Goal: Task Accomplishment & Management: Use online tool/utility

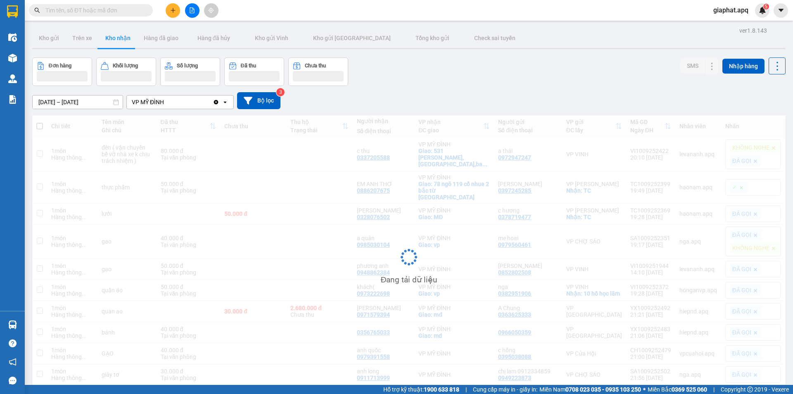
click at [173, 12] on icon "plus" at bounding box center [173, 10] width 6 height 6
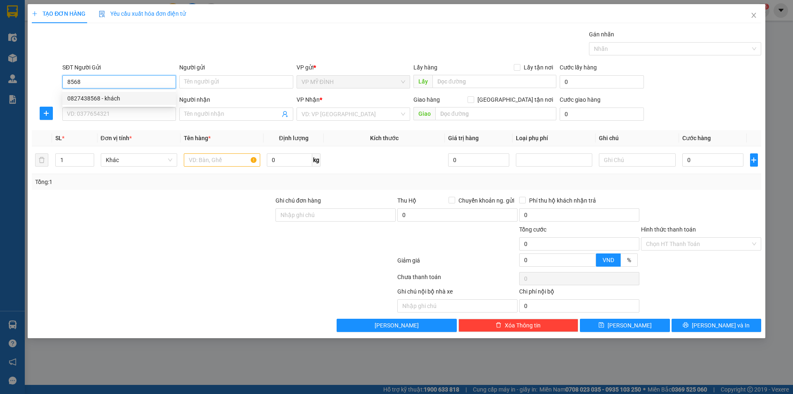
click at [101, 96] on div "0827438568 - khách" at bounding box center [119, 98] width 104 height 9
type input "0827438568"
type input "khách"
type input "0827438568"
click at [107, 110] on input "SĐT Người Nhận" at bounding box center [119, 113] width 114 height 13
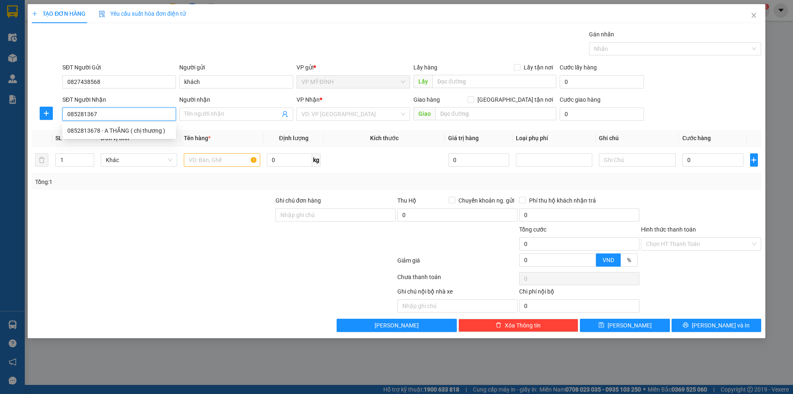
type input "0852813678"
click at [123, 131] on div "0852813678 - A THẮNG ( chị thương )" at bounding box center [119, 130] width 104 height 9
type input "A THẮNG ( chị thương )"
checkbox input "true"
type input "số 18,ngõ 27, bạch liêu"
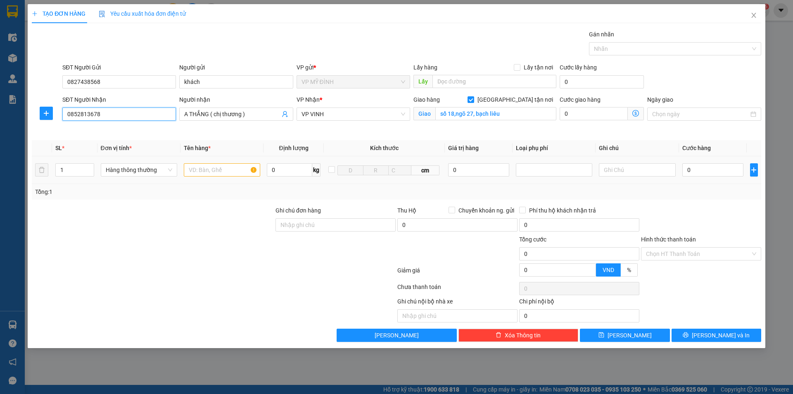
type input "0852813678"
click at [195, 172] on input "text" at bounding box center [222, 169] width 76 height 13
type input "thực phẩm"
click at [703, 174] on input "0" at bounding box center [713, 169] width 62 height 13
type input "6"
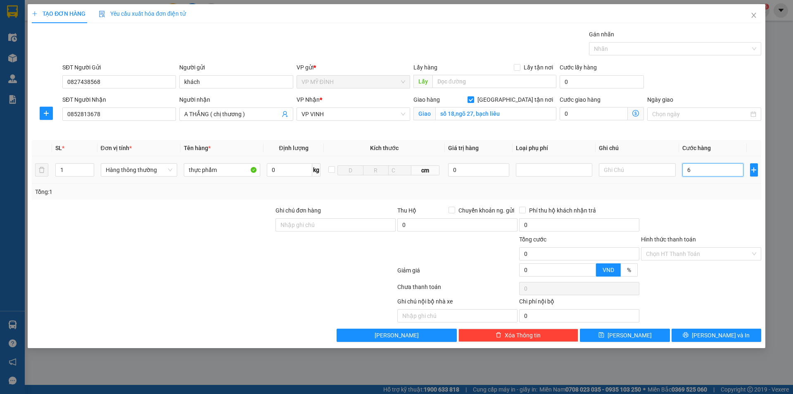
type input "6"
type input "60"
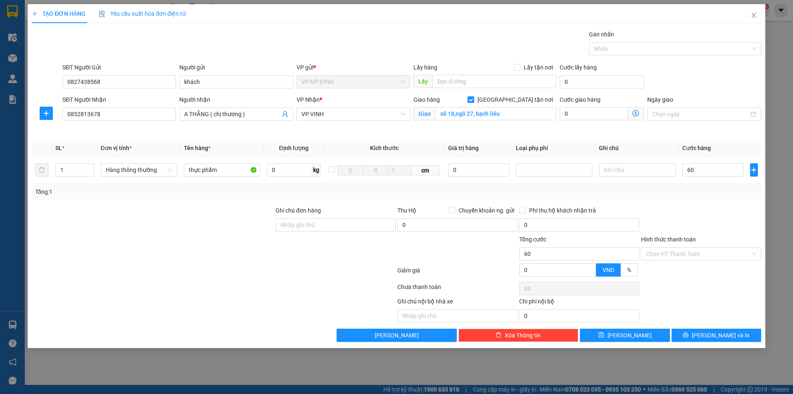
type input "60.000"
click at [724, 213] on div at bounding box center [701, 220] width 122 height 29
click at [688, 335] on icon "printer" at bounding box center [685, 334] width 5 height 5
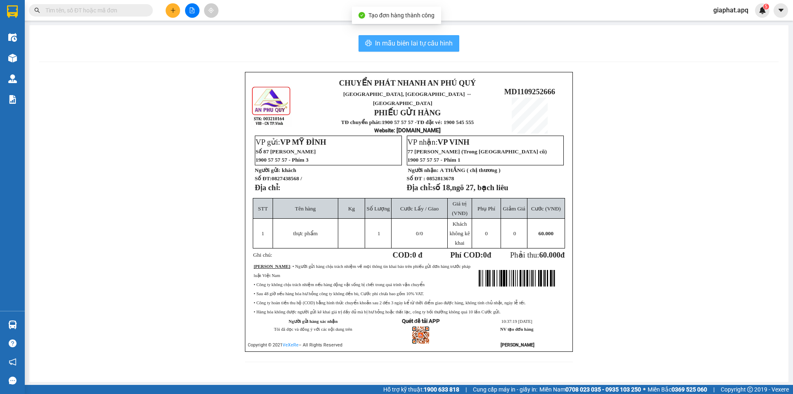
click at [422, 43] on span "In mẫu biên lai tự cấu hình" at bounding box center [414, 43] width 78 height 10
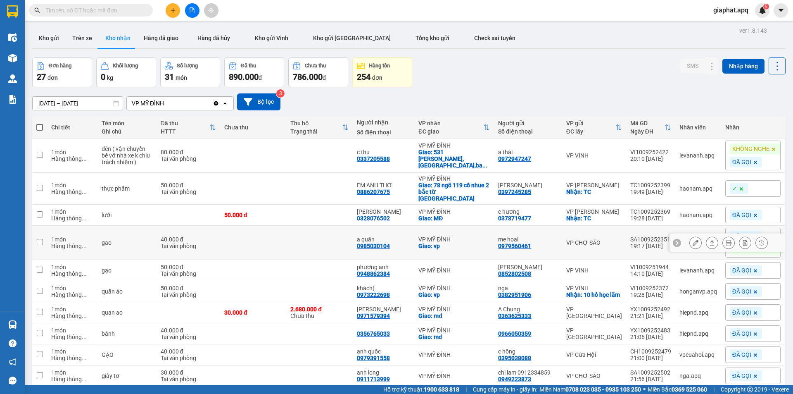
scroll to position [38, 0]
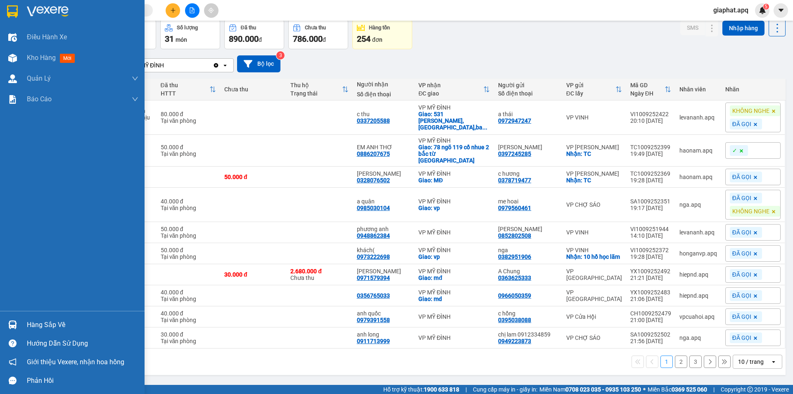
click at [45, 326] on div "Hàng sắp về" at bounding box center [83, 324] width 112 height 12
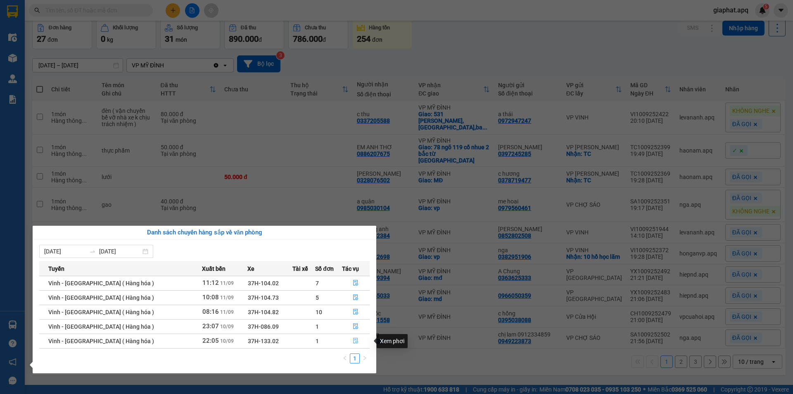
click at [353, 341] on icon "file-done" at bounding box center [356, 340] width 6 height 6
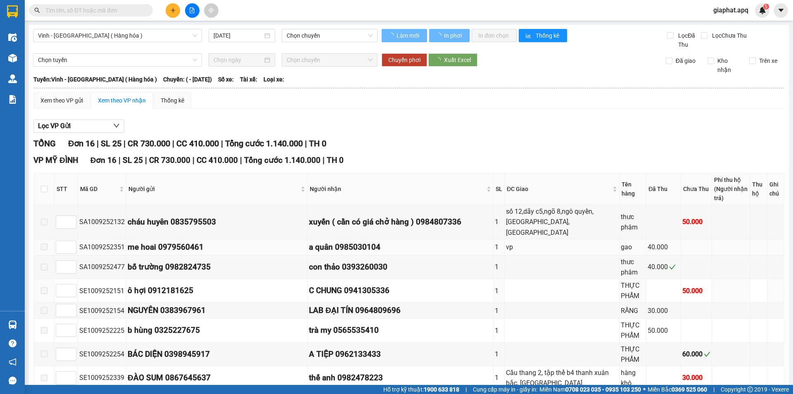
type input "[DATE]"
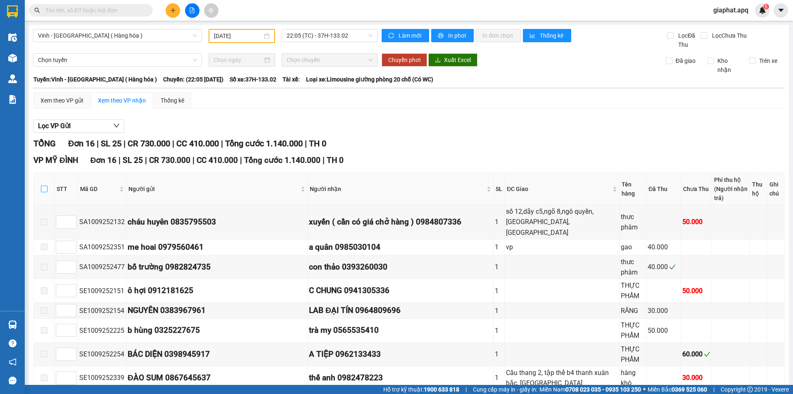
click at [44, 186] on input "checkbox" at bounding box center [44, 188] width 7 height 7
checkbox input "true"
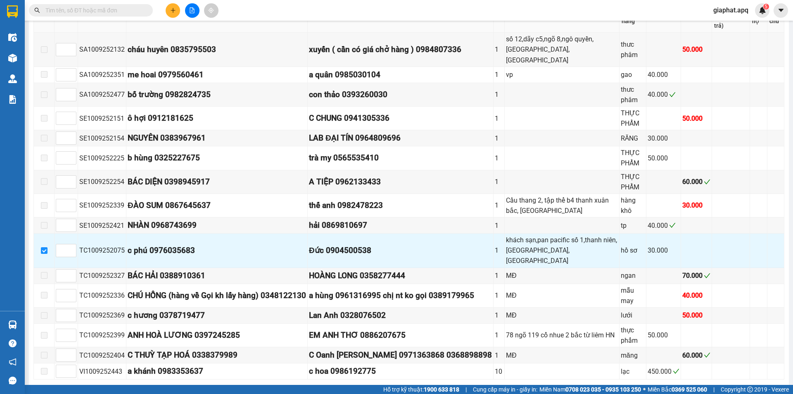
click at [73, 387] on span "Nhập kho nhận" at bounding box center [69, 391] width 40 height 9
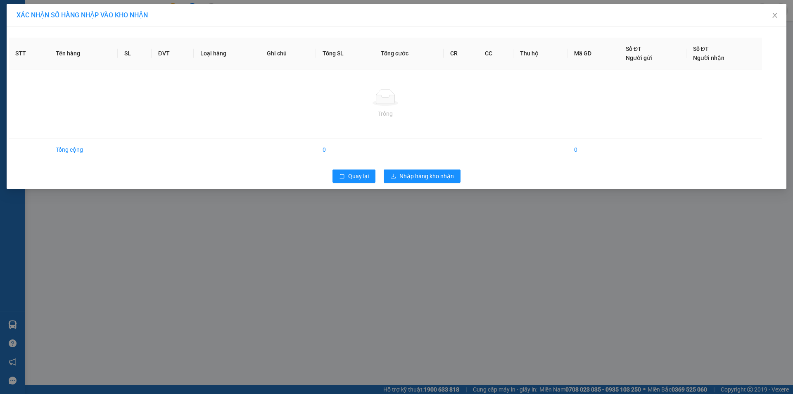
click at [73, 350] on body "Kết quả tìm kiếm ( 0 ) Bộ lọc No Data giaphat.apq 5 Điều hành xe Kho hàng mới Q…" at bounding box center [396, 197] width 793 height 394
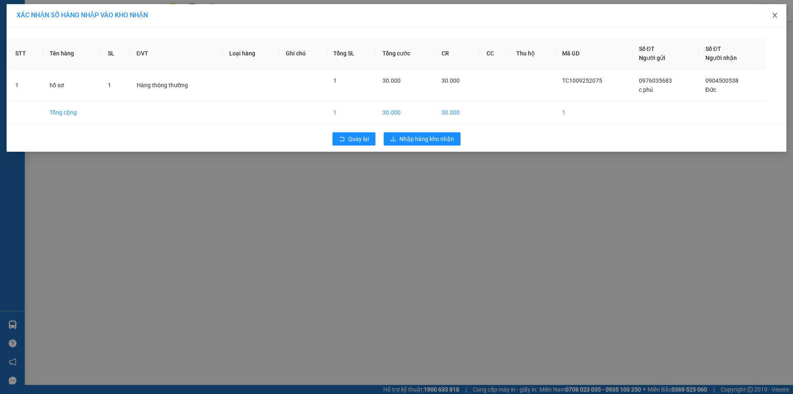
click at [774, 13] on icon "close" at bounding box center [774, 15] width 7 height 7
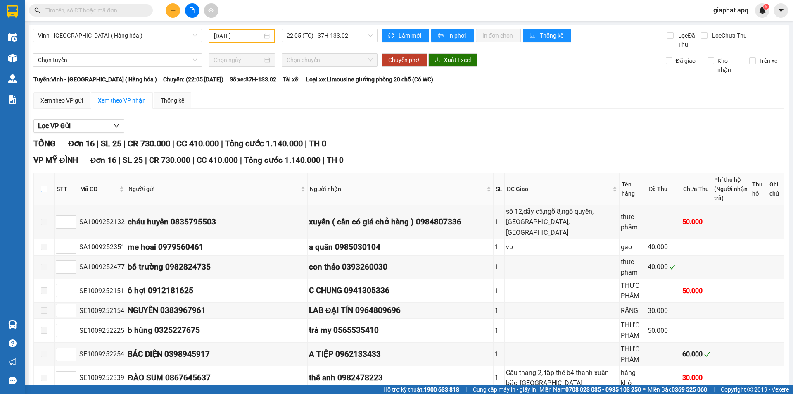
click at [45, 185] on input "checkbox" at bounding box center [44, 188] width 7 height 7
checkbox input "true"
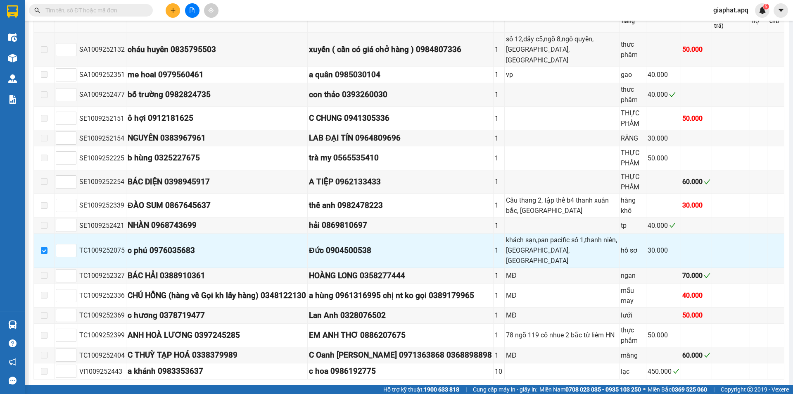
click at [73, 387] on span "Nhập kho nhận" at bounding box center [69, 391] width 40 height 9
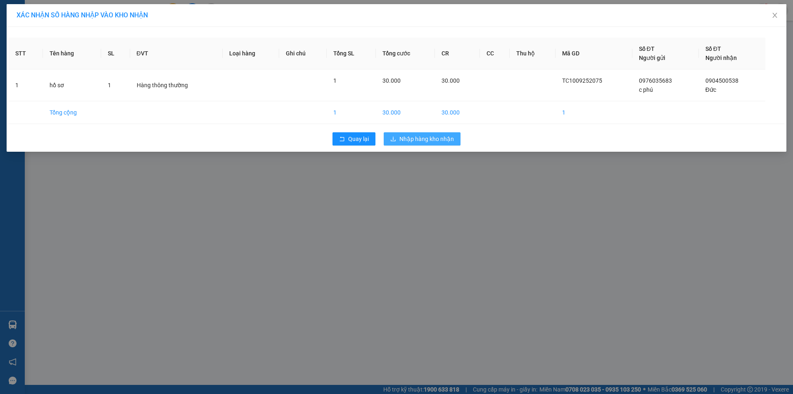
click at [424, 138] on span "Nhập hàng kho nhận" at bounding box center [426, 138] width 55 height 9
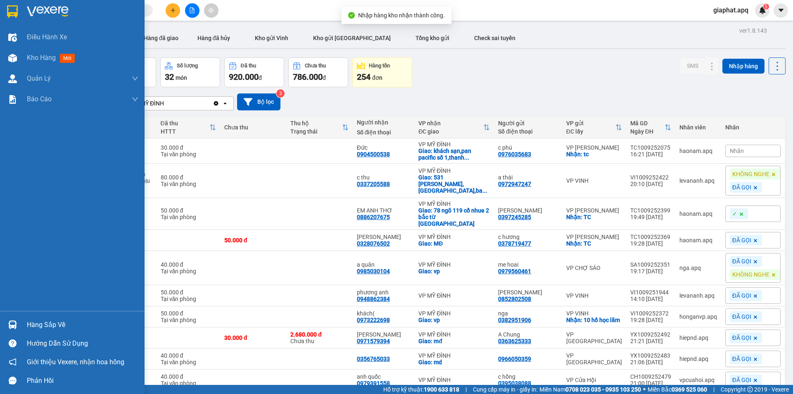
click at [38, 321] on div "Hàng sắp về" at bounding box center [83, 324] width 112 height 12
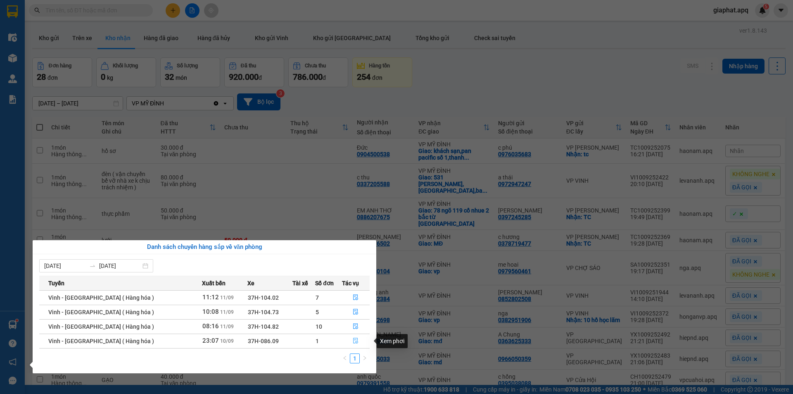
click at [354, 342] on icon "file-done" at bounding box center [356, 341] width 5 height 6
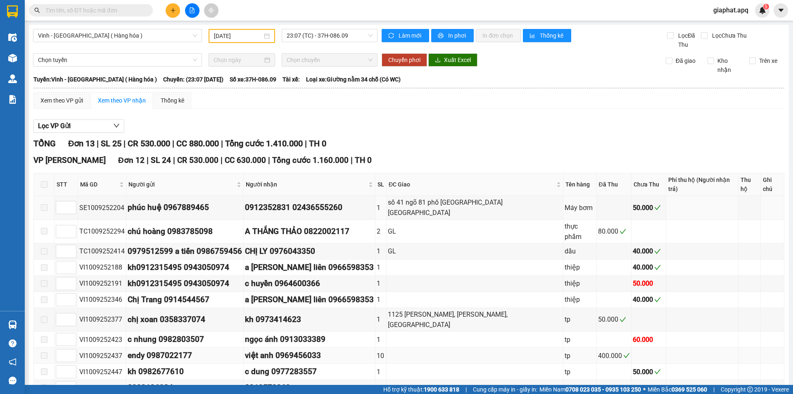
scroll to position [116, 0]
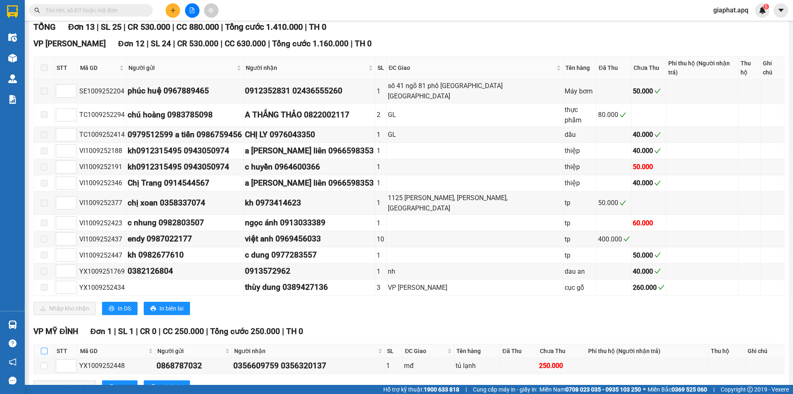
click at [45, 347] on input "checkbox" at bounding box center [44, 350] width 7 height 7
checkbox input "true"
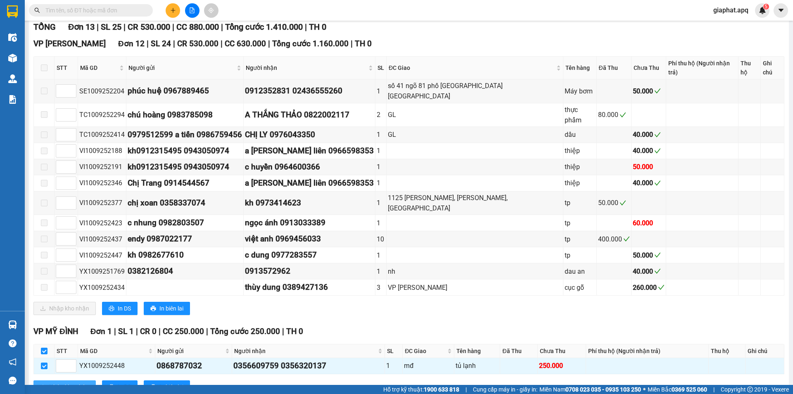
click at [57, 382] on span "Nhập kho nhận" at bounding box center [69, 386] width 40 height 9
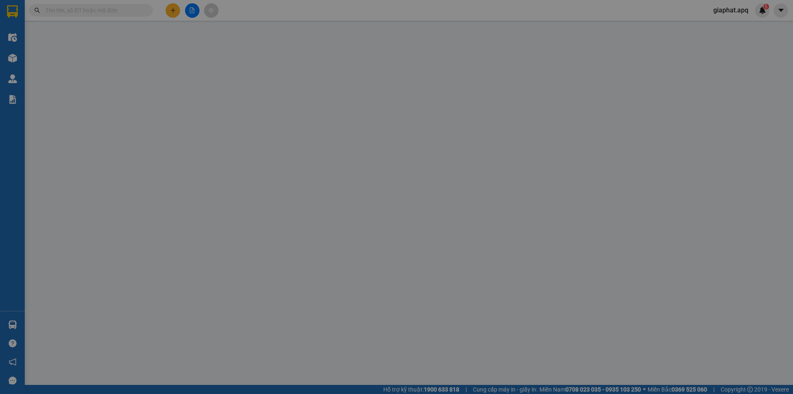
click at [58, 356] on div "XÁC NHẬN SỐ HÀNG NHẬP VÀO KHO NHẬN STT Tên hàng SL ĐVT Loại hàng Ghi chú Tổng S…" at bounding box center [396, 197] width 793 height 394
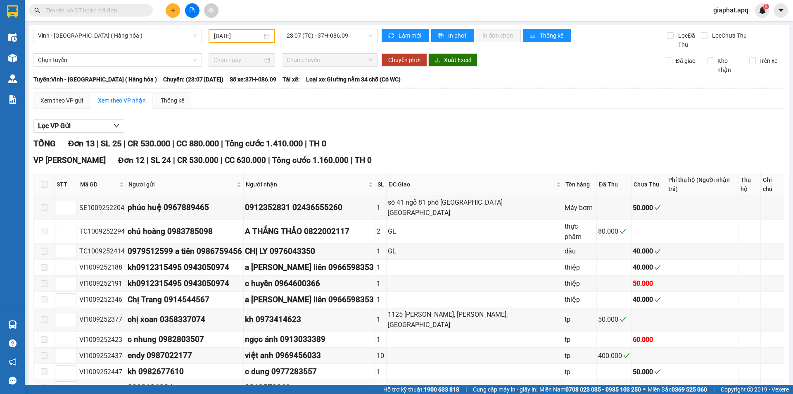
scroll to position [116, 0]
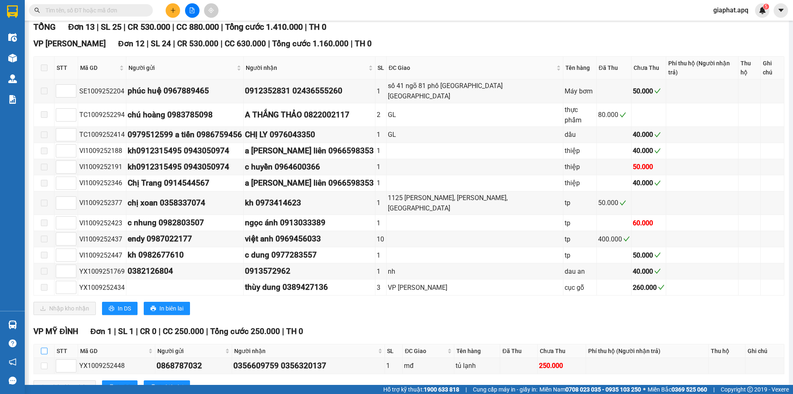
click at [47, 347] on input "checkbox" at bounding box center [44, 350] width 7 height 7
checkbox input "true"
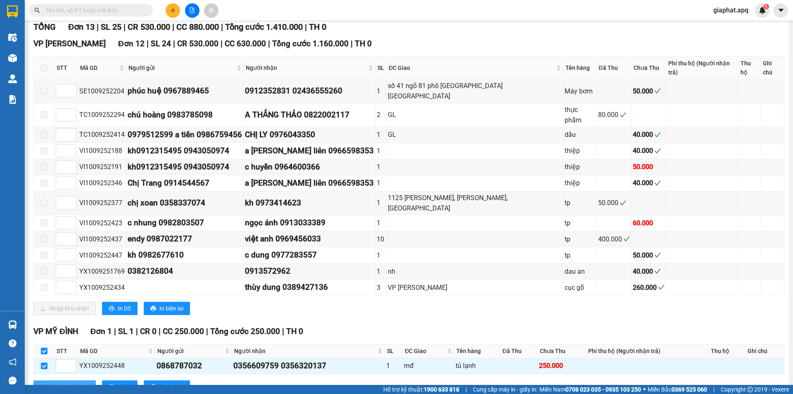
click at [69, 380] on button "Nhập kho nhận" at bounding box center [64, 386] width 62 height 13
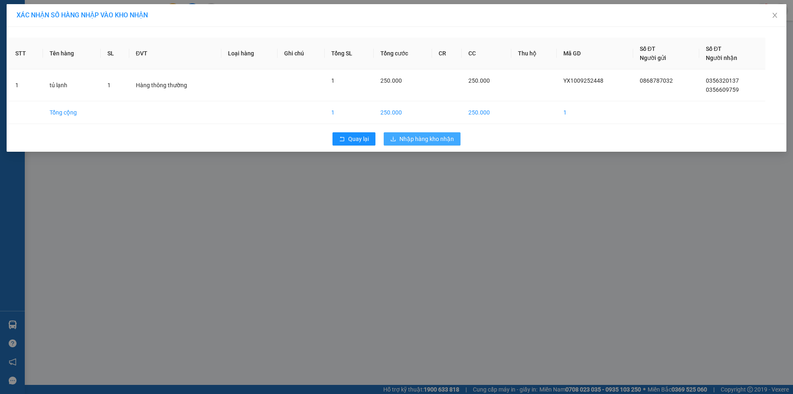
click at [421, 138] on span "Nhập hàng kho nhận" at bounding box center [426, 138] width 55 height 9
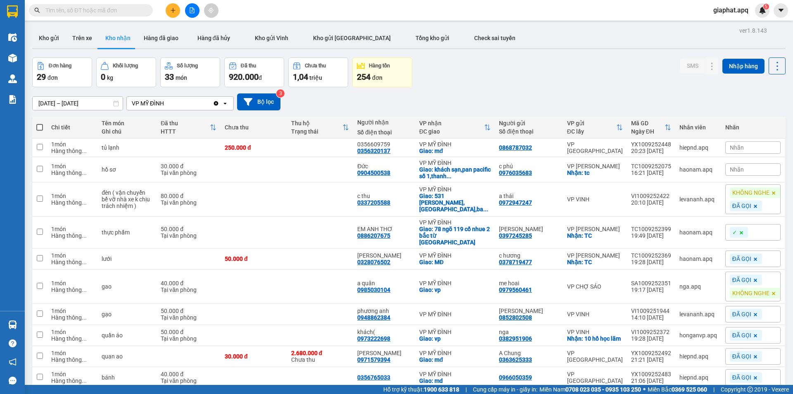
click at [740, 169] on div "Nhãn" at bounding box center [752, 169] width 55 height 12
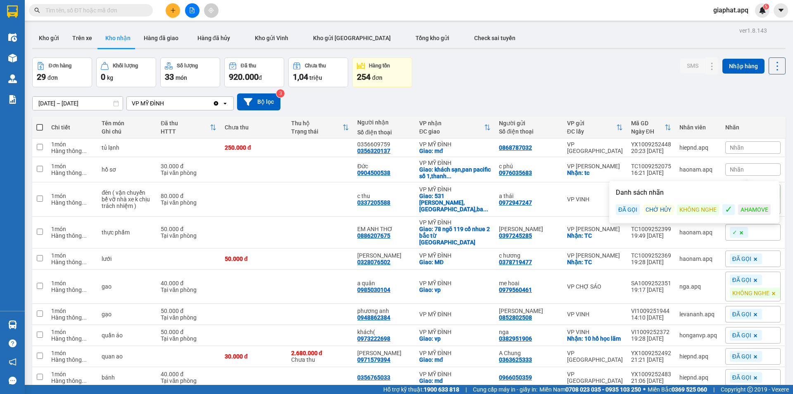
click at [727, 209] on div "✓" at bounding box center [728, 209] width 12 height 11
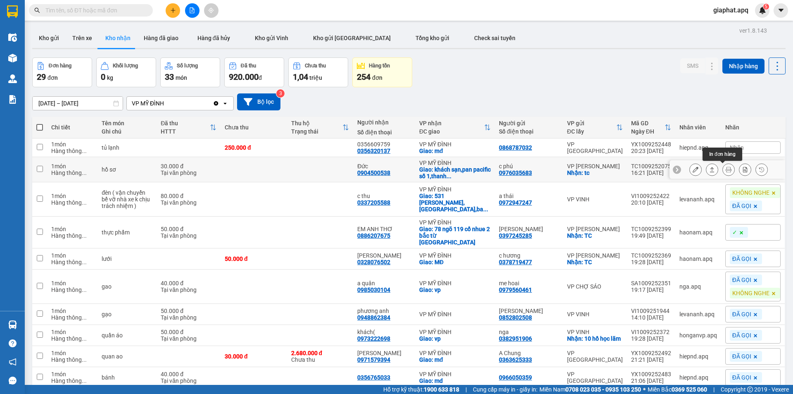
click at [726, 170] on icon at bounding box center [729, 169] width 6 height 6
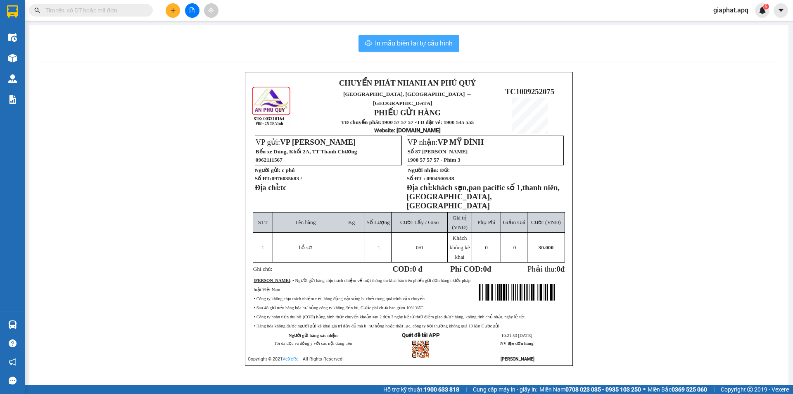
click at [413, 41] on span "In mẫu biên lai tự cấu hình" at bounding box center [414, 43] width 78 height 10
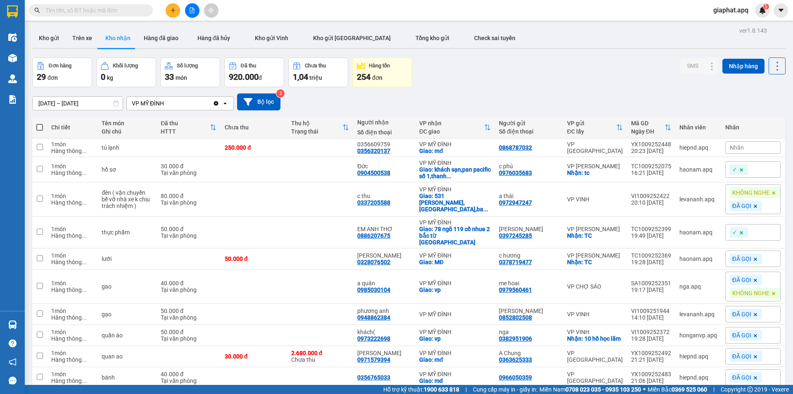
click at [739, 147] on div "Nhãn" at bounding box center [752, 147] width 55 height 12
click at [635, 184] on div "ĐÃ GỌI" at bounding box center [628, 187] width 24 height 11
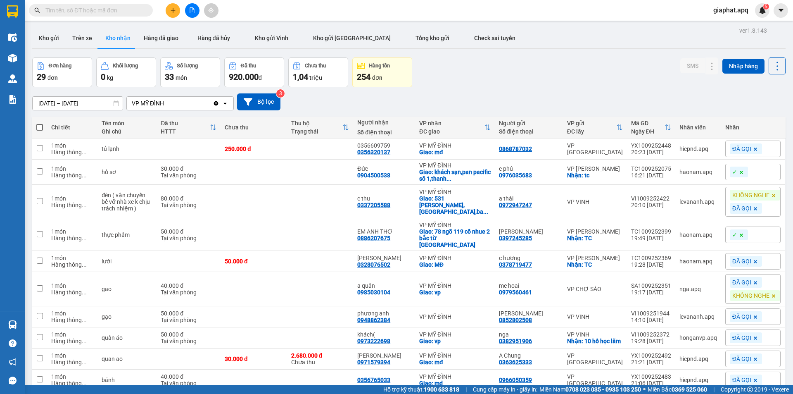
click at [564, 65] on div "Đơn hàng 29 đơn Khối lượng 0 kg Số lượng 33 món Đã thu 920.000 đ Chưa thu 1,04 …" at bounding box center [408, 72] width 753 height 30
click at [690, 147] on button at bounding box center [696, 149] width 12 height 14
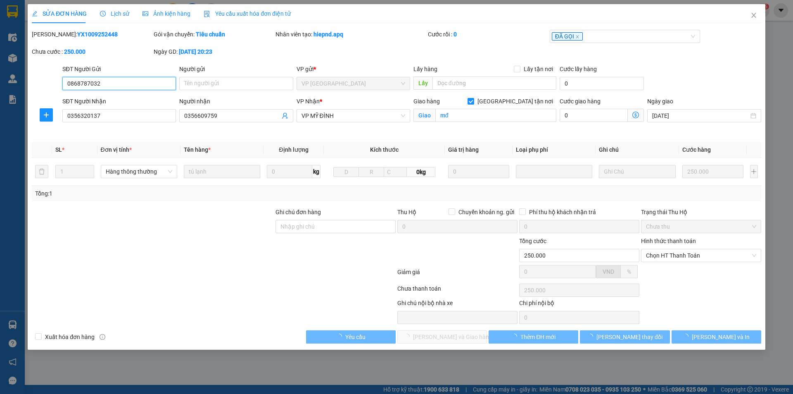
type input "0868787032"
type input "0356320137"
type input "0356609759"
checkbox input "true"
type input "mđ"
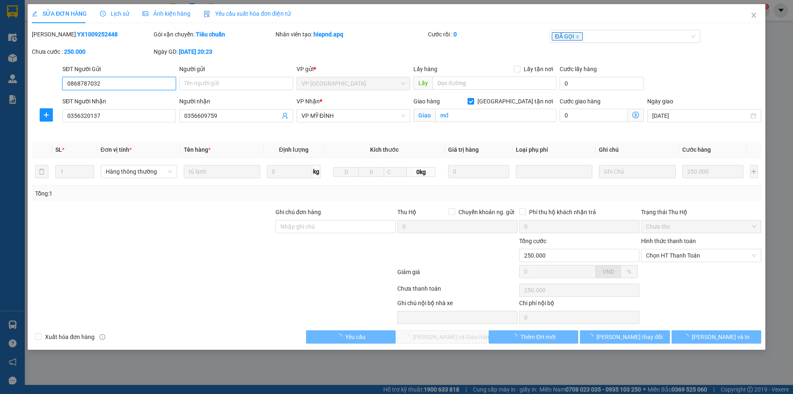
type input "250.000"
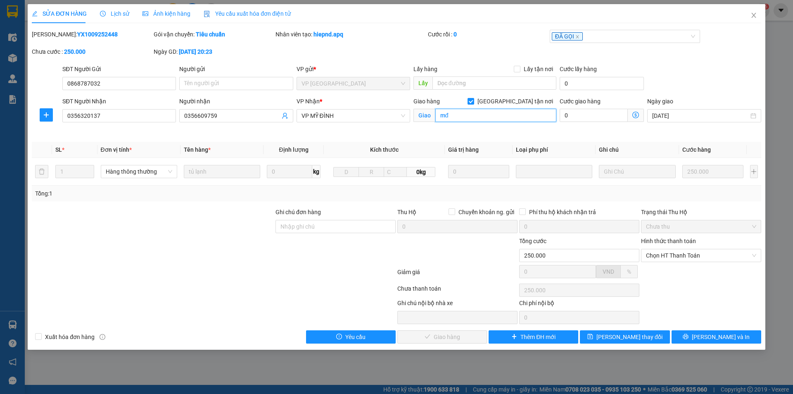
click at [460, 116] on input "mđ" at bounding box center [495, 115] width 121 height 13
click at [501, 116] on input "số 22,ngõ 190nguyeenx trãi" at bounding box center [495, 115] width 121 height 13
click at [476, 113] on input "số 22,ngõ 190nguy trãi" at bounding box center [495, 115] width 121 height 13
click at [491, 113] on input "số 22,ngõ 190 nguy trãi" at bounding box center [495, 115] width 121 height 13
type input "số 22,ngõ 190 [PERSON_NAME]"
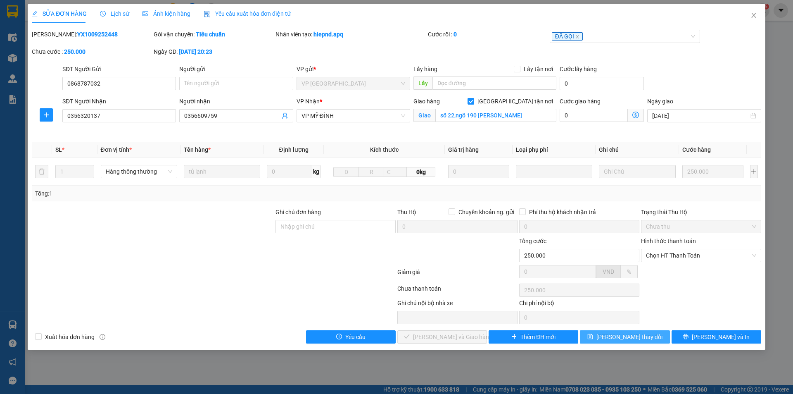
click at [638, 335] on span "[PERSON_NAME] thay đổi" at bounding box center [629, 336] width 66 height 9
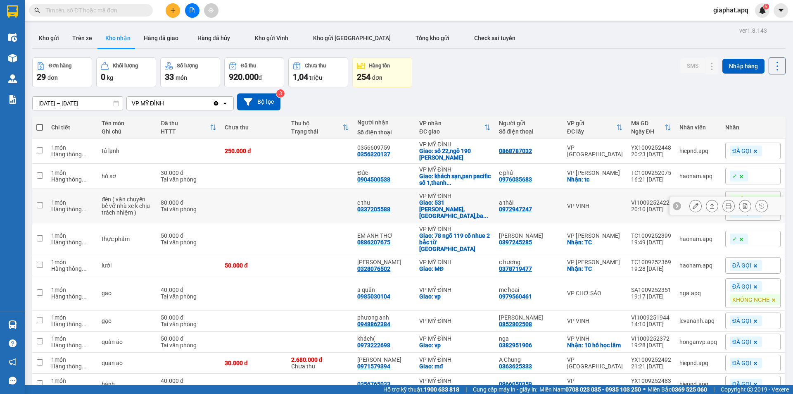
scroll to position [45, 0]
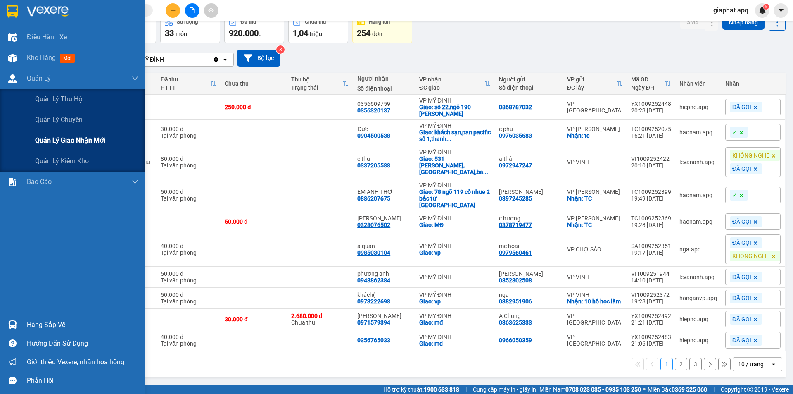
drag, startPoint x: 54, startPoint y: 142, endPoint x: 57, endPoint y: 133, distance: 9.8
click at [54, 142] on span "Quản lý giao nhận mới" at bounding box center [70, 140] width 70 height 10
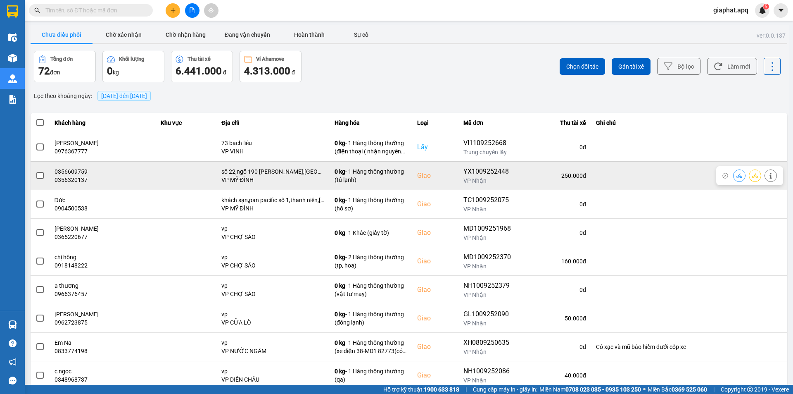
click at [736, 176] on icon at bounding box center [739, 176] width 6 height 6
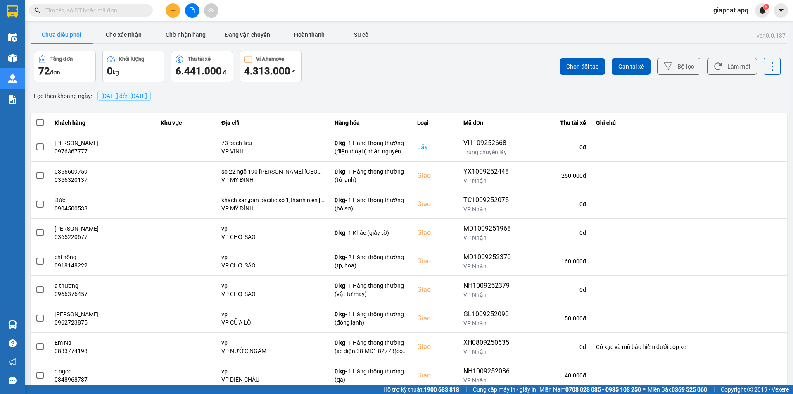
click at [653, 259] on div "ver: 0.0.137 Chưa điều phối Chờ xác nhận Chờ nhận hàng Đang vận chuyển Hoàn thà…" at bounding box center [409, 229] width 760 height 408
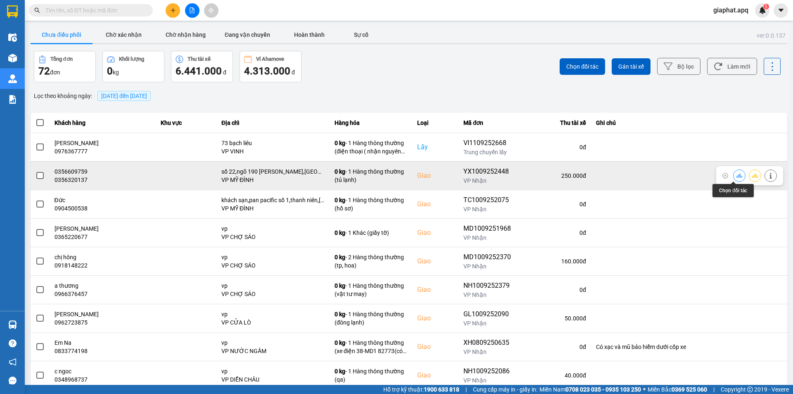
click at [736, 176] on icon at bounding box center [739, 176] width 6 height 6
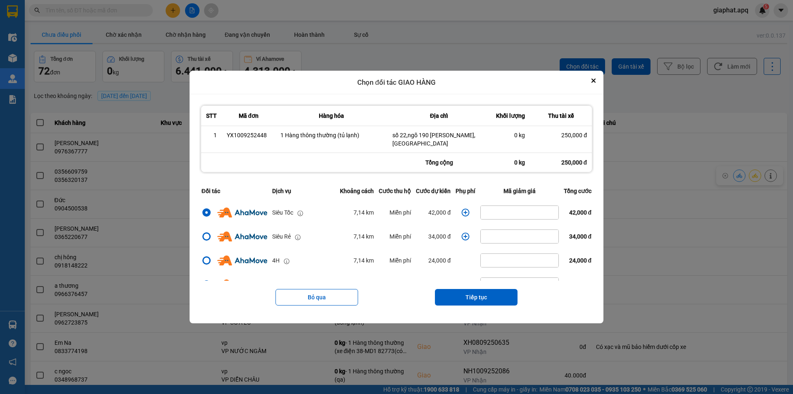
click at [462, 210] on icon "dialog" at bounding box center [465, 212] width 8 height 8
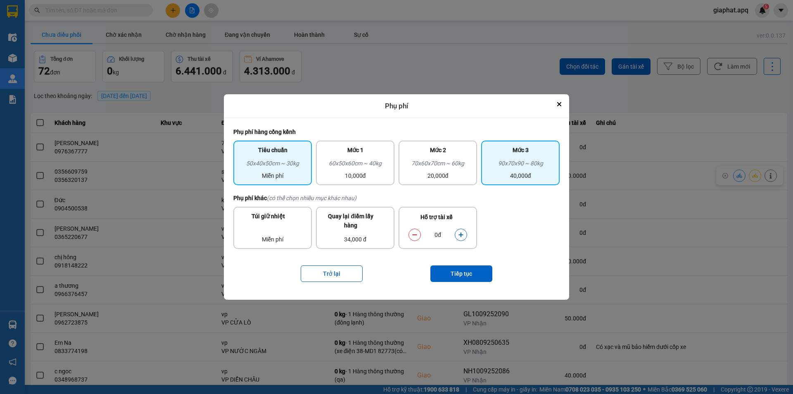
click at [507, 172] on div "40,000đ" at bounding box center [520, 175] width 69 height 9
click at [459, 233] on icon "dialog" at bounding box center [461, 235] width 6 height 6
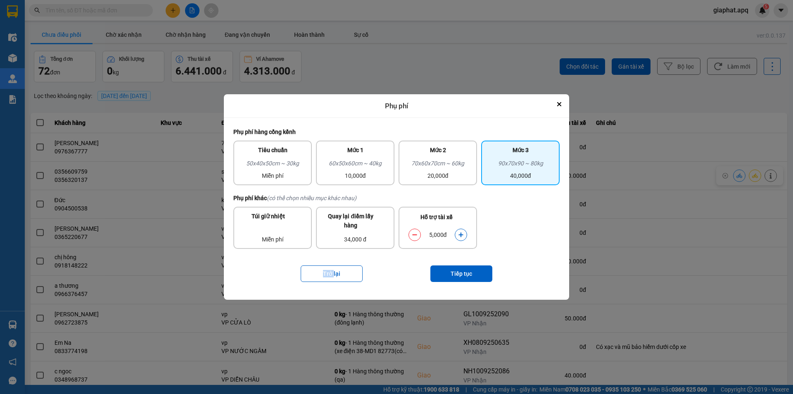
click at [459, 233] on icon "dialog" at bounding box center [461, 235] width 6 height 6
click at [464, 274] on button "Tiếp tục" at bounding box center [461, 273] width 62 height 17
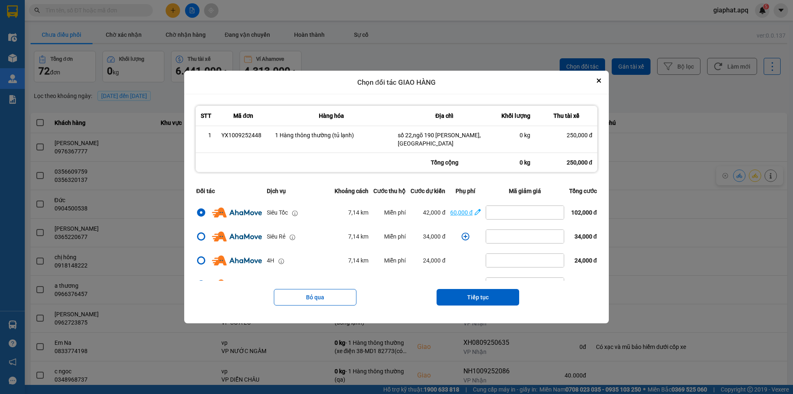
click at [465, 208] on div "60,000 đ" at bounding box center [461, 212] width 22 height 9
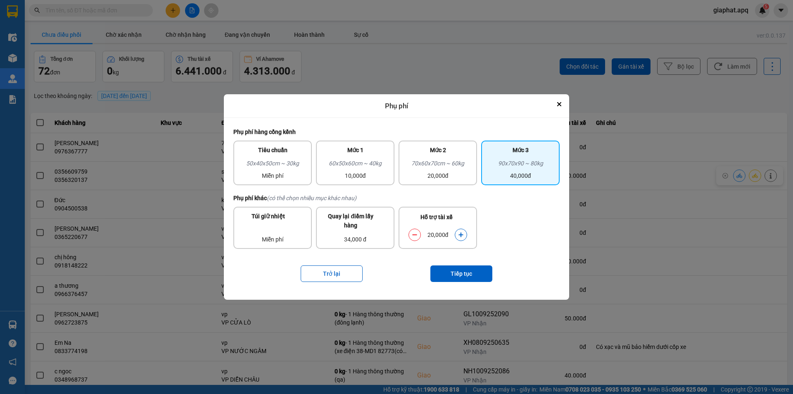
click at [462, 236] on icon "dialog" at bounding box center [461, 235] width 6 height 6
click at [561, 104] on button "Close" at bounding box center [559, 104] width 10 height 10
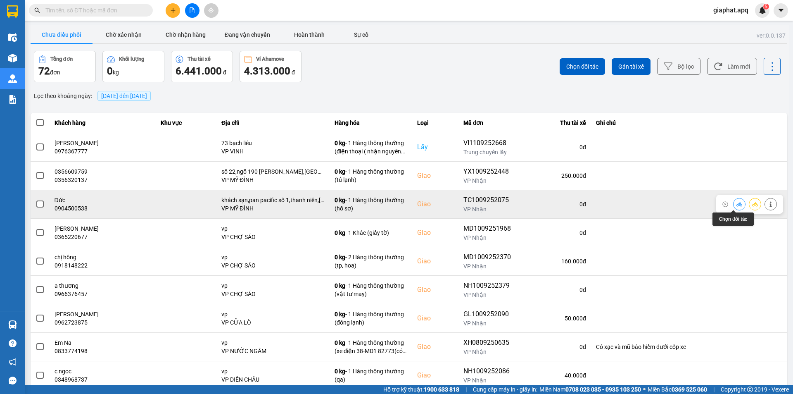
click at [736, 202] on icon at bounding box center [739, 204] width 6 height 6
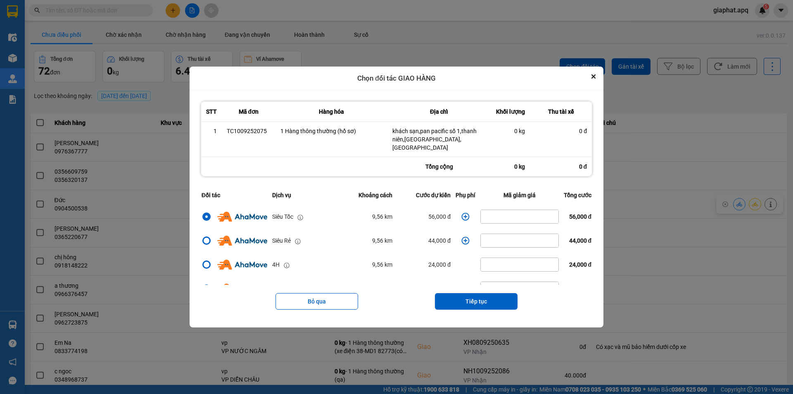
click at [462, 213] on icon "dialog" at bounding box center [466, 217] width 8 height 8
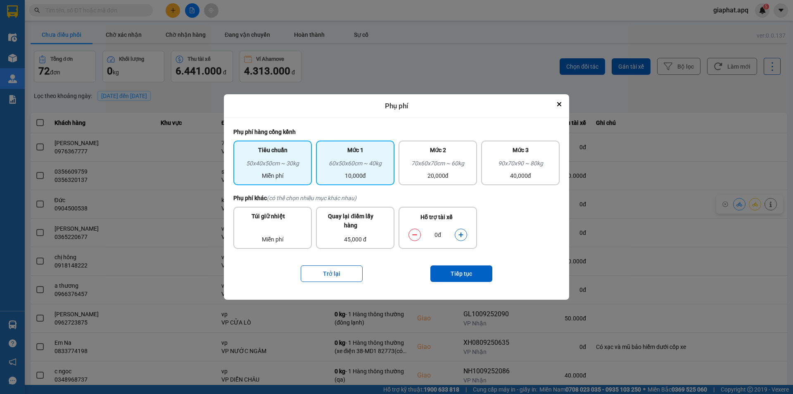
click at [380, 168] on div "60x50x60cm ~ 40kg" at bounding box center [355, 165] width 69 height 12
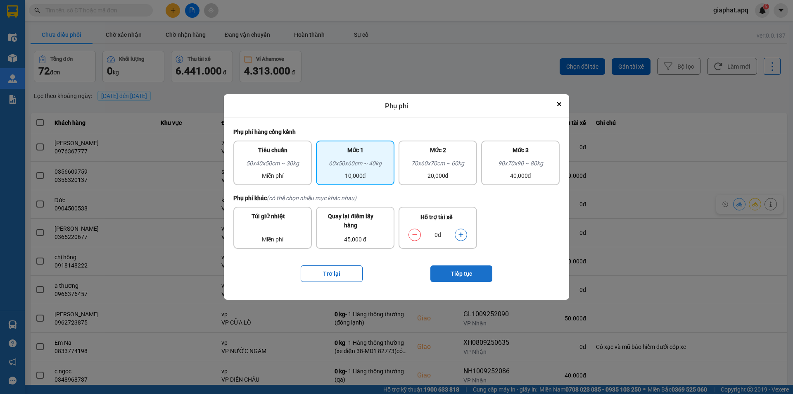
click at [467, 272] on button "Tiếp tục" at bounding box center [461, 273] width 62 height 17
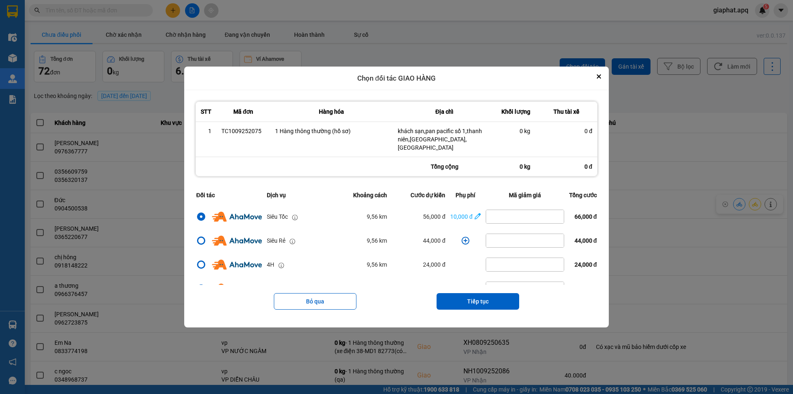
click at [488, 297] on button "Tiếp tục" at bounding box center [478, 301] width 83 height 17
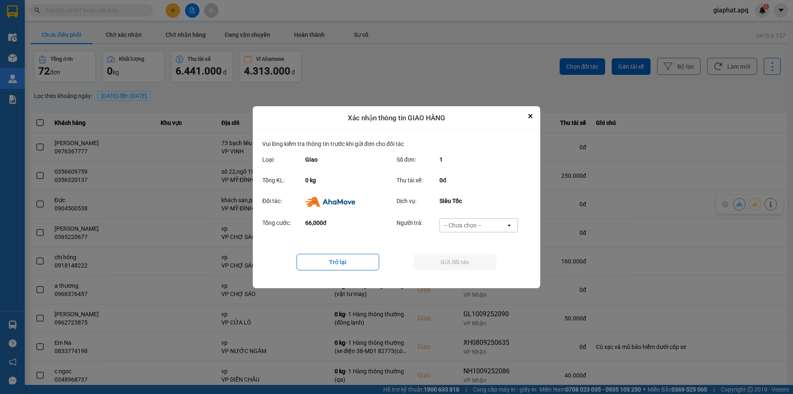
click at [508, 223] on icon "open" at bounding box center [509, 225] width 7 height 7
click at [463, 237] on div "Khách hàng" at bounding box center [478, 242] width 78 height 15
click at [438, 264] on button "Gửi đối tác" at bounding box center [455, 262] width 83 height 17
